Goal: Information Seeking & Learning: Learn about a topic

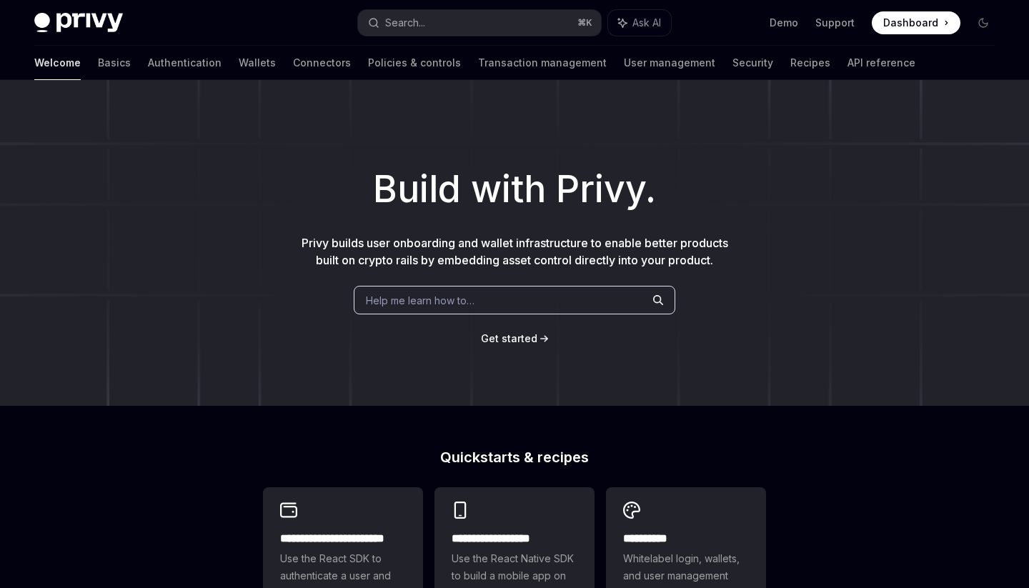
scroll to position [350, 0]
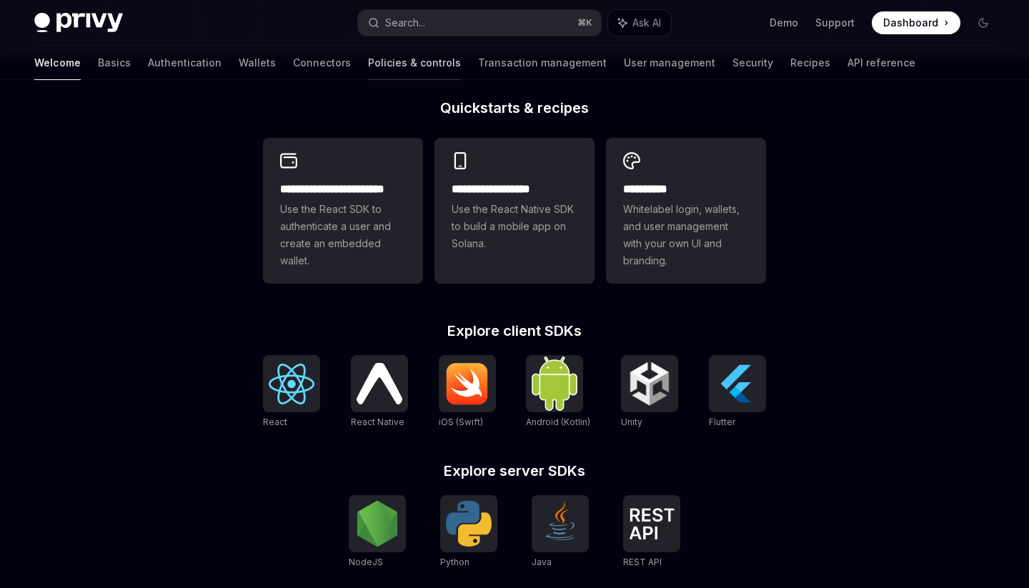
click at [368, 64] on link "Policies & controls" at bounding box center [414, 63] width 93 height 34
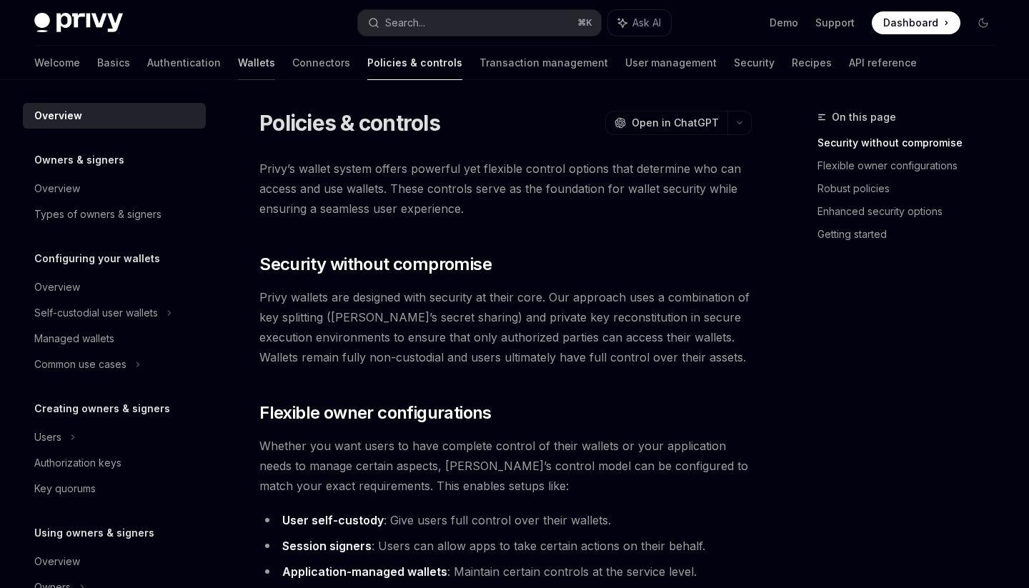
click at [238, 64] on link "Wallets" at bounding box center [256, 63] width 37 height 34
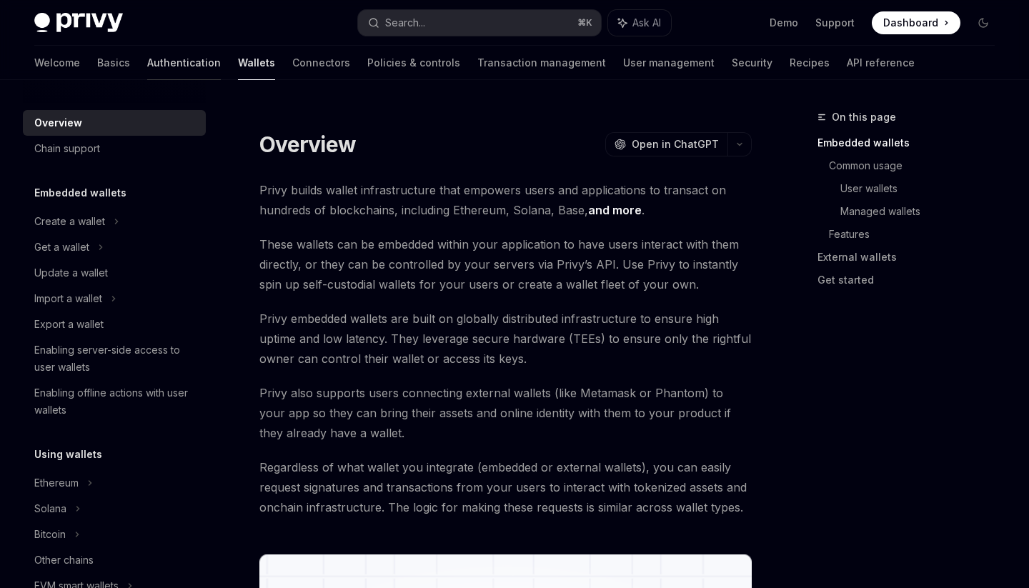
click at [147, 57] on link "Authentication" at bounding box center [184, 63] width 74 height 34
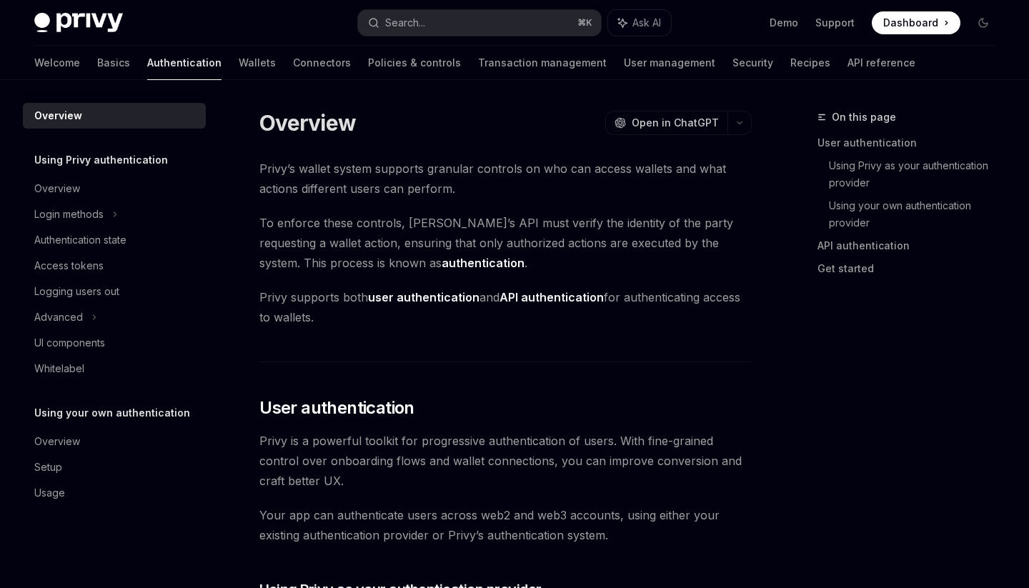
type textarea "*"
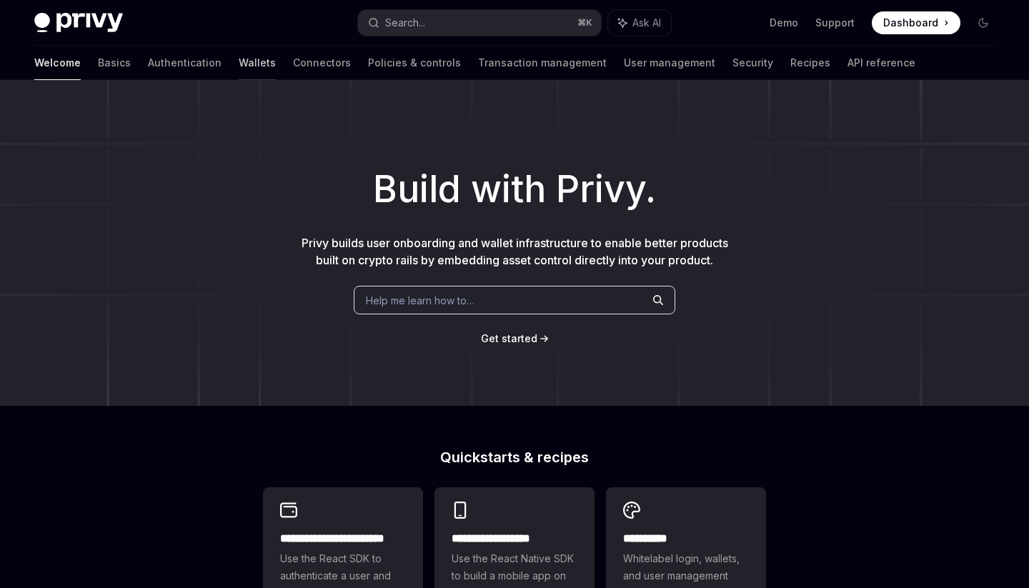
click at [239, 64] on link "Wallets" at bounding box center [257, 63] width 37 height 34
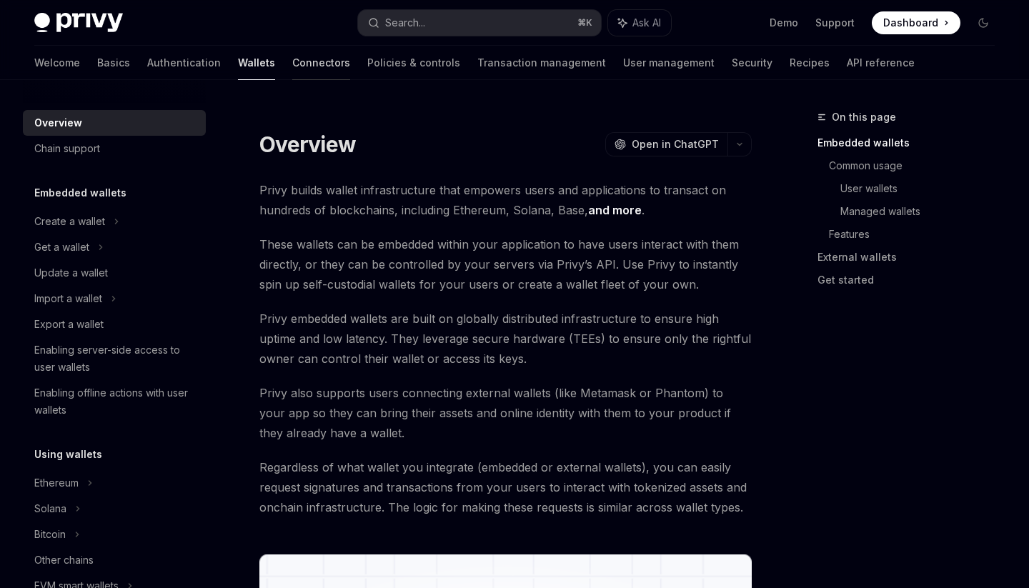
click at [292, 63] on link "Connectors" at bounding box center [321, 63] width 58 height 34
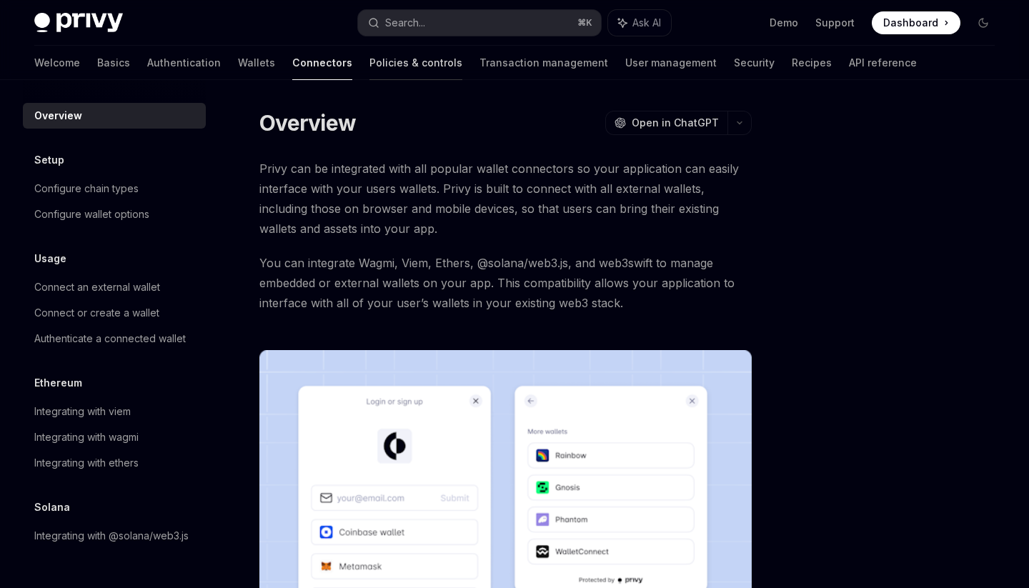
click at [370, 62] on link "Policies & controls" at bounding box center [416, 63] width 93 height 34
type textarea "*"
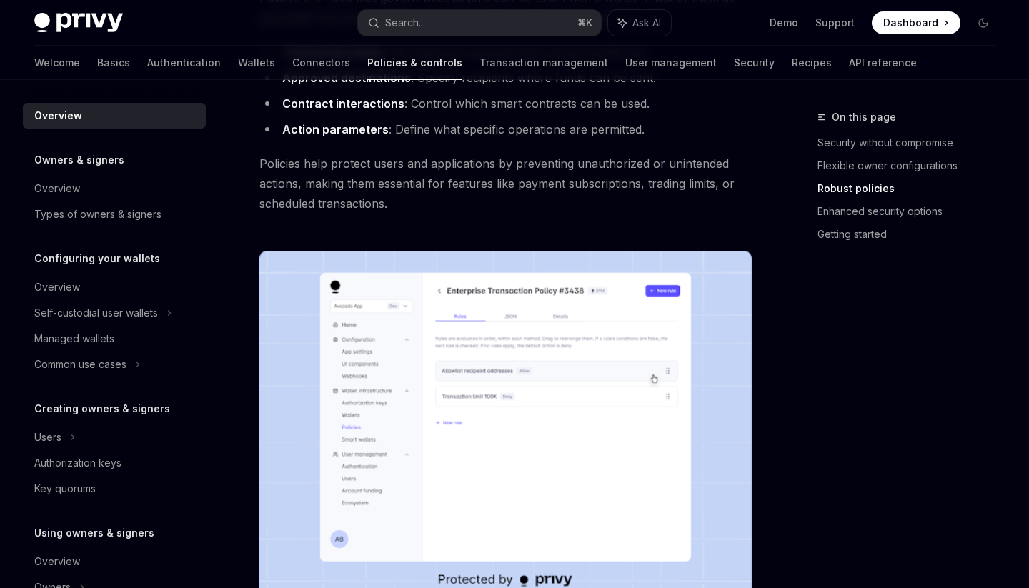
scroll to position [661, 0]
